Goal: Transaction & Acquisition: Purchase product/service

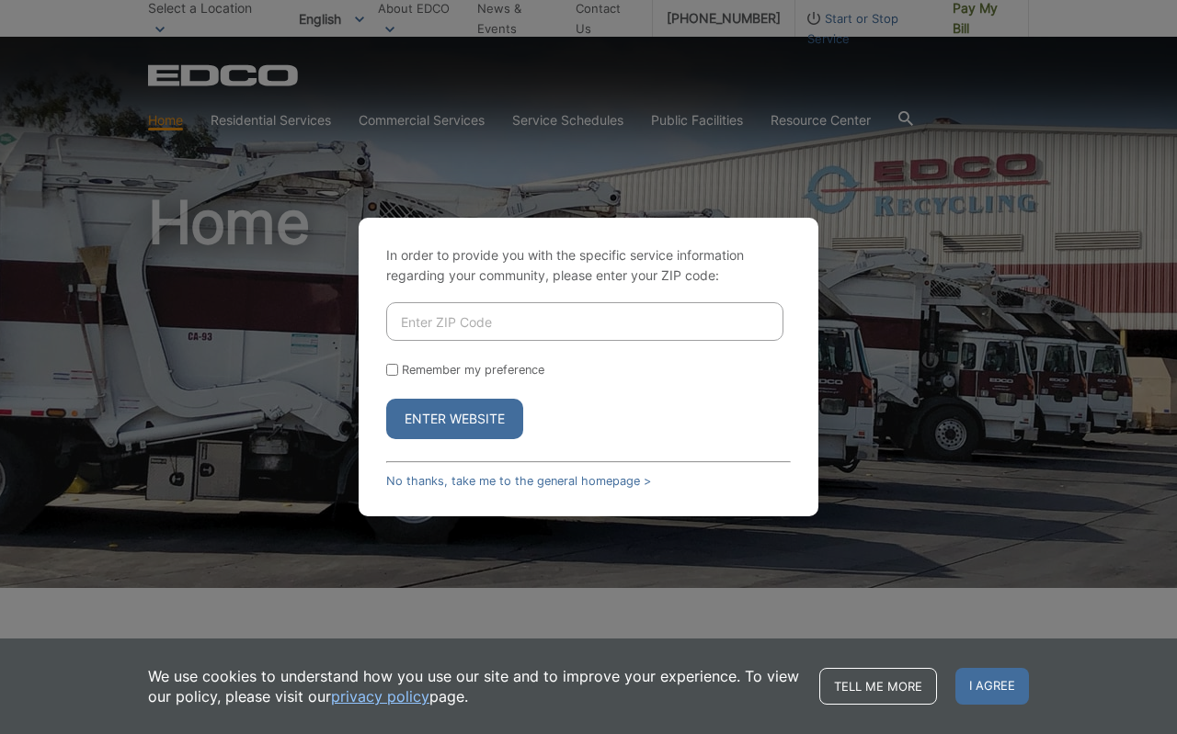
click at [450, 315] on input "Enter ZIP Code" at bounding box center [584, 321] width 397 height 39
type input "92014"
click at [430, 430] on button "Enter Website" at bounding box center [454, 419] width 137 height 40
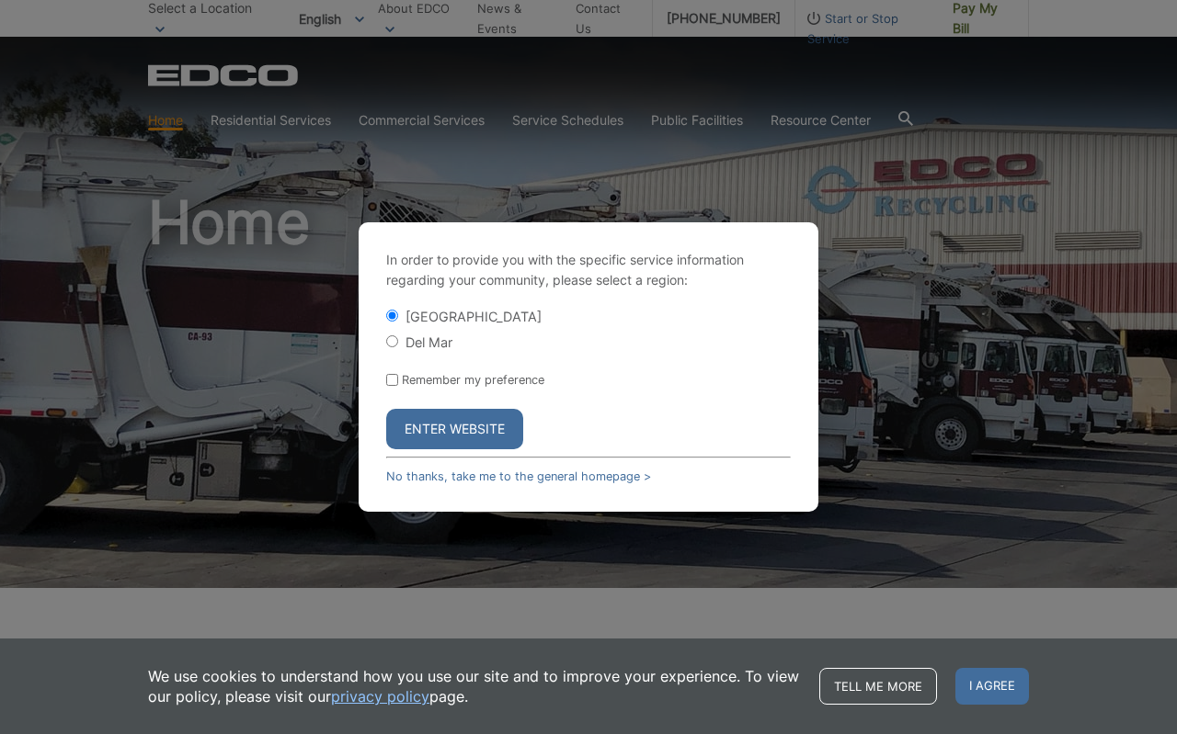
click at [438, 426] on button "Enter Website" at bounding box center [454, 429] width 137 height 40
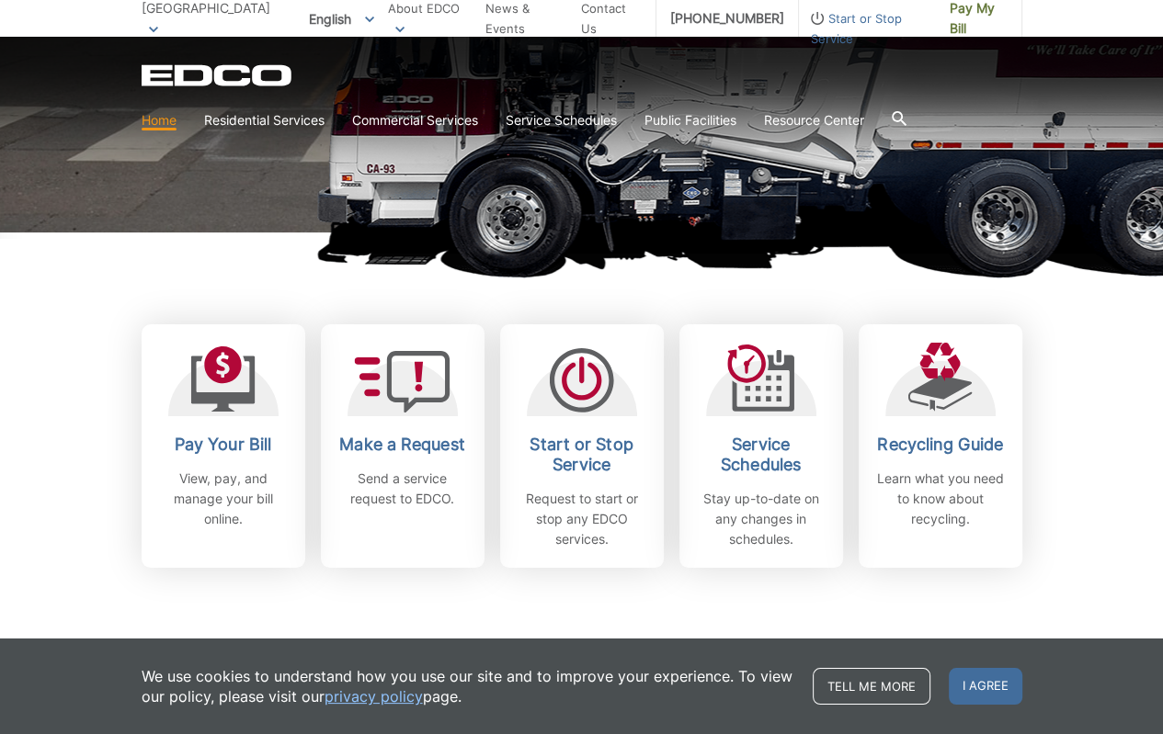
scroll to position [368, 0]
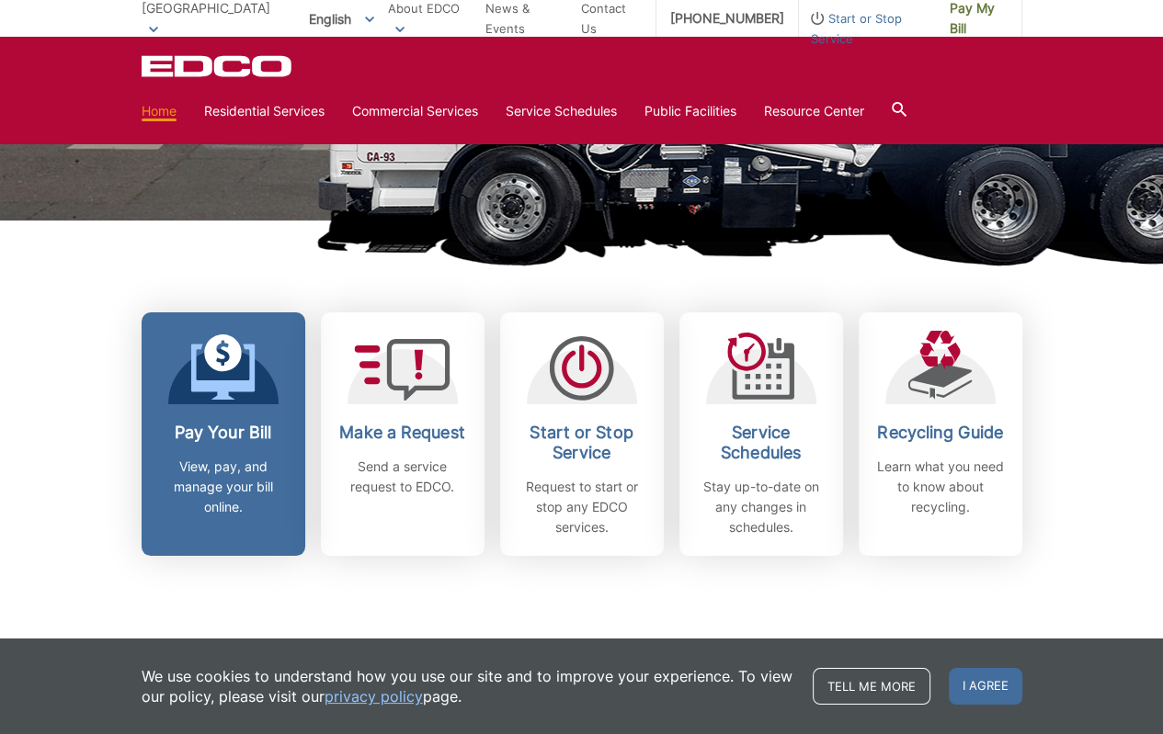
click at [228, 427] on h2 "Pay Your Bill" at bounding box center [223, 433] width 136 height 20
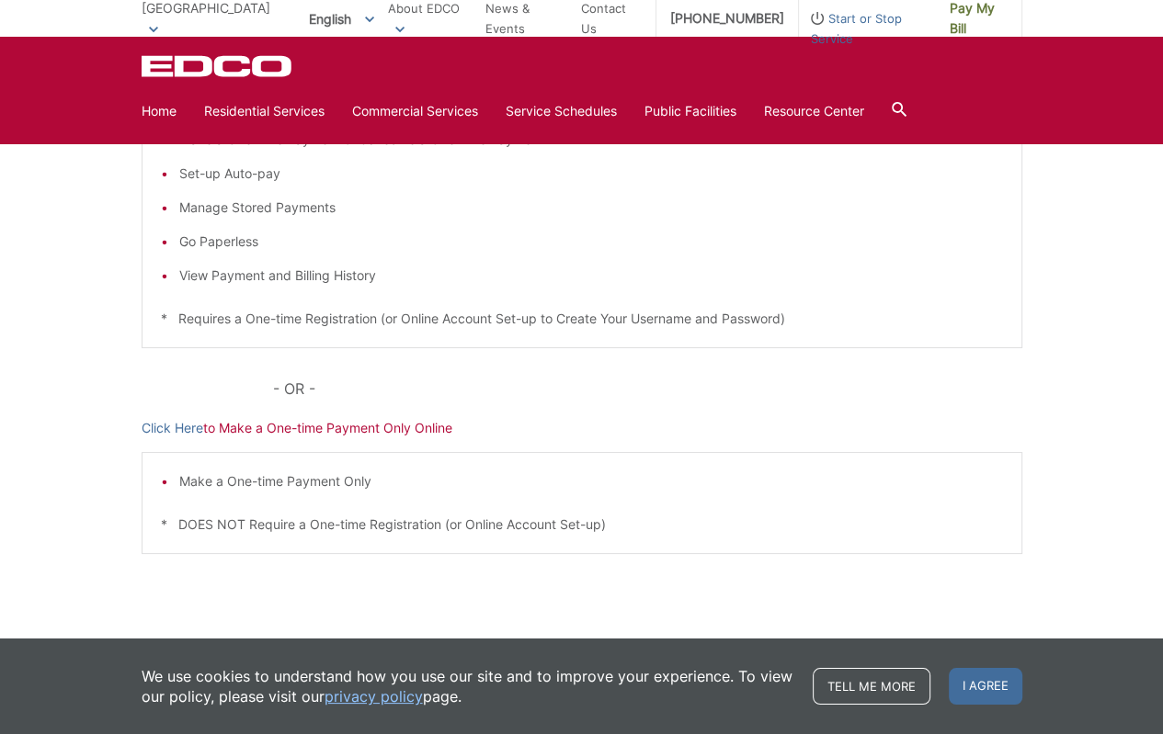
scroll to position [421, 0]
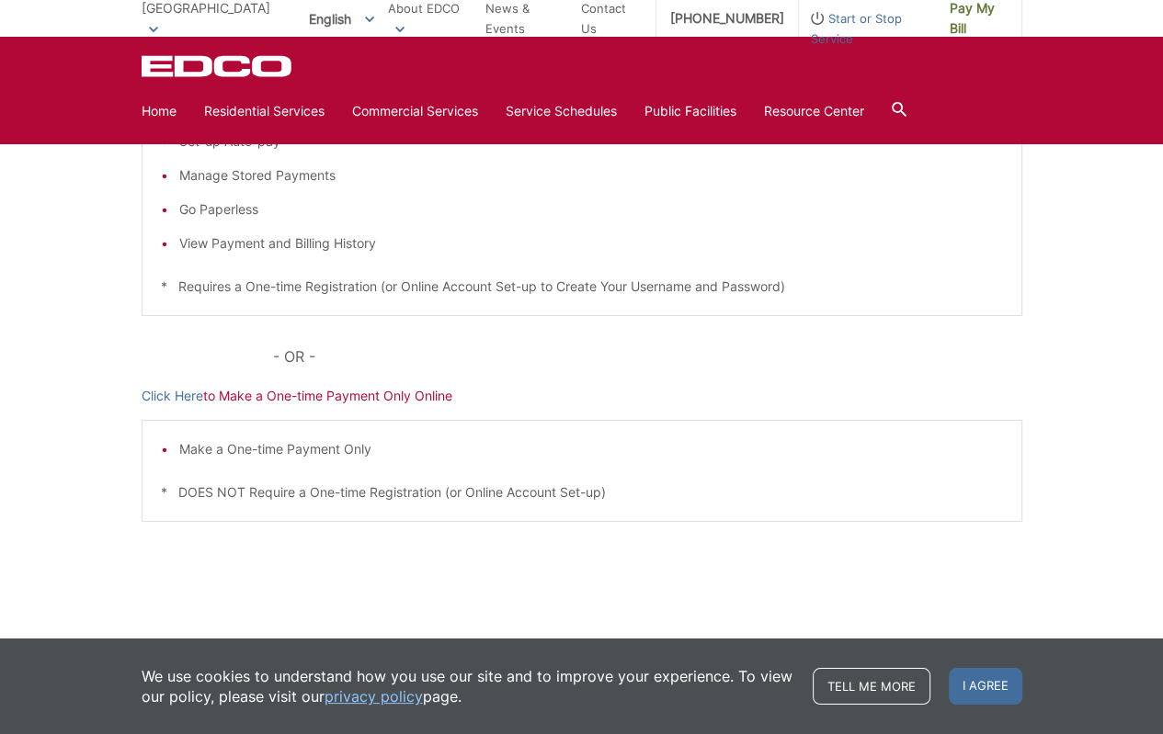
click at [335, 442] on li "Make a One-time Payment Only" at bounding box center [591, 449] width 824 height 20
click at [202, 450] on li "Make a One-time Payment Only" at bounding box center [591, 449] width 824 height 20
click at [246, 392] on p "Click Here to Make a One-time Payment Only Online" at bounding box center [582, 396] width 881 height 20
click at [203, 398] on p "Click Here to Make a One-time Payment Only Online" at bounding box center [582, 396] width 881 height 20
click at [194, 397] on link "Click Here" at bounding box center [173, 396] width 62 height 20
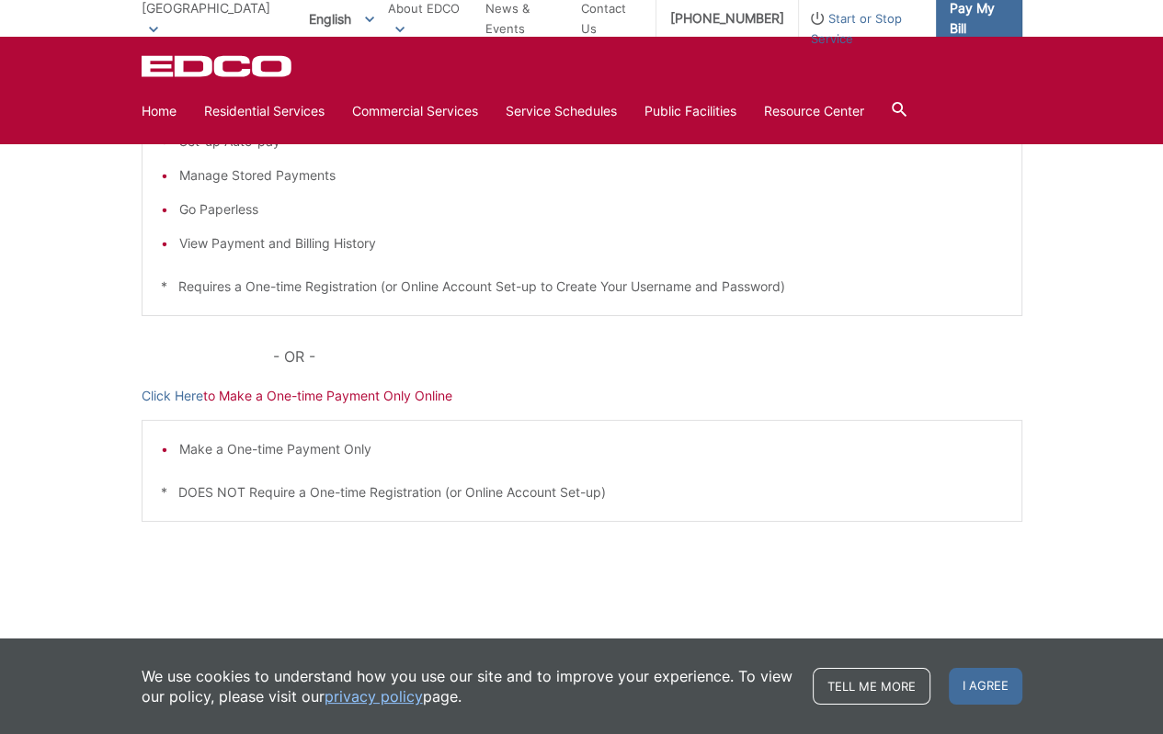
click at [974, 24] on span "Pay My Bill" at bounding box center [979, 18] width 58 height 40
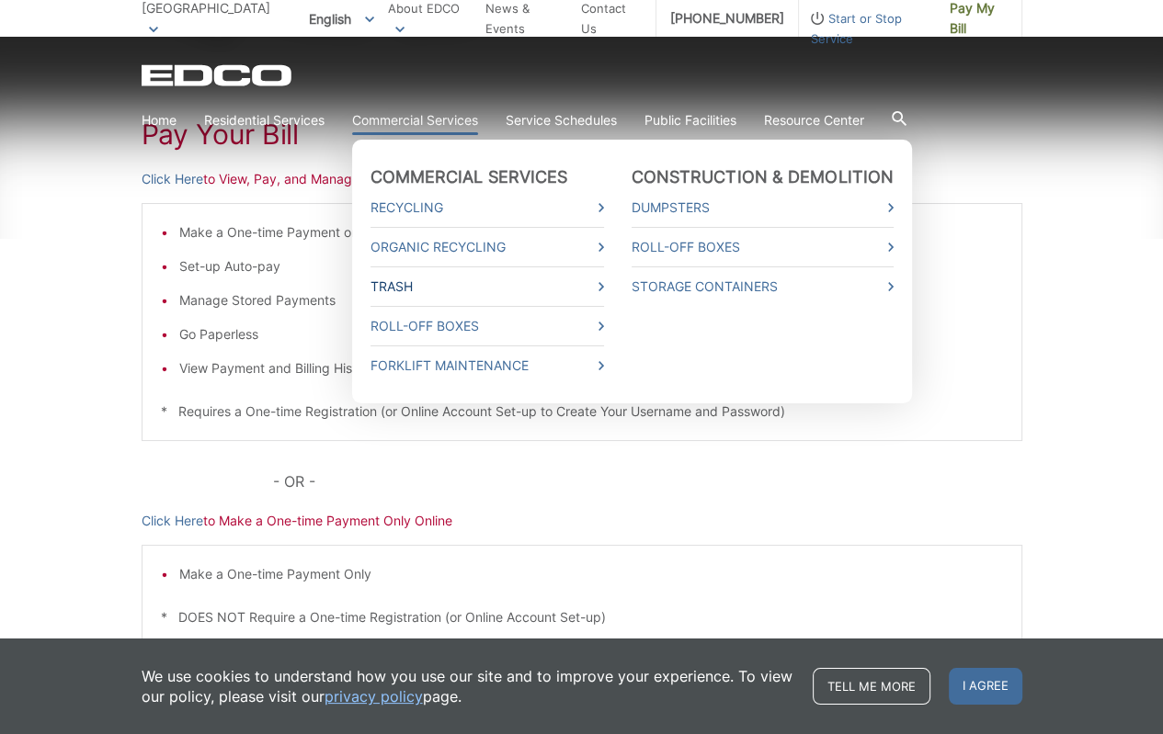
scroll to position [368, 0]
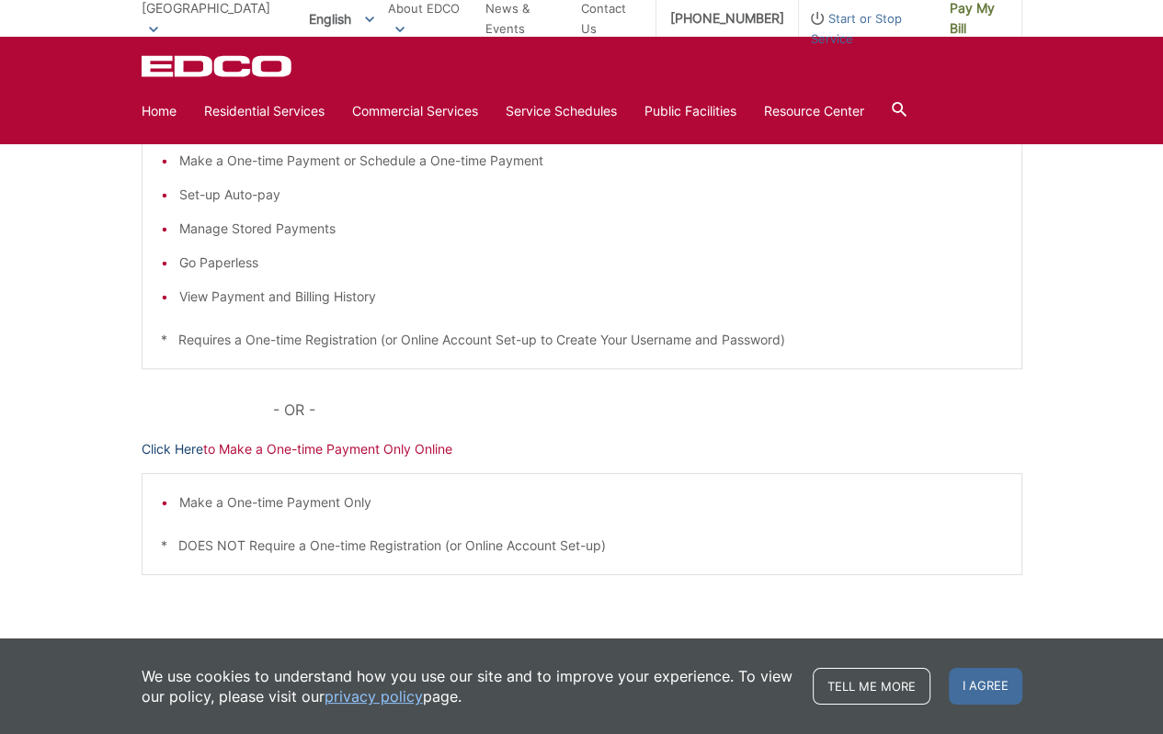
click at [176, 448] on link "Click Here" at bounding box center [173, 449] width 62 height 20
